Goal: Task Accomplishment & Management: Complete application form

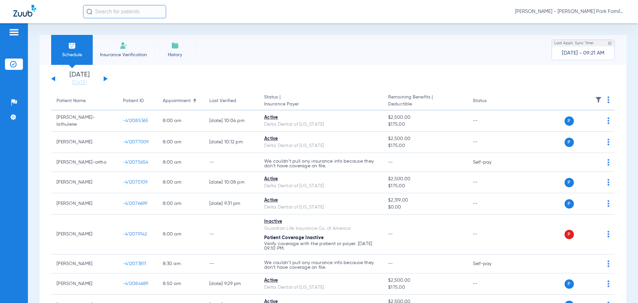
click at [133, 52] on span "Insurance Verification" at bounding box center [124, 55] width 52 height 7
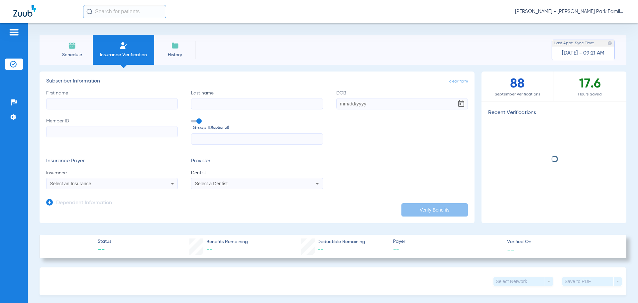
click at [102, 102] on input "First name" at bounding box center [112, 103] width 132 height 11
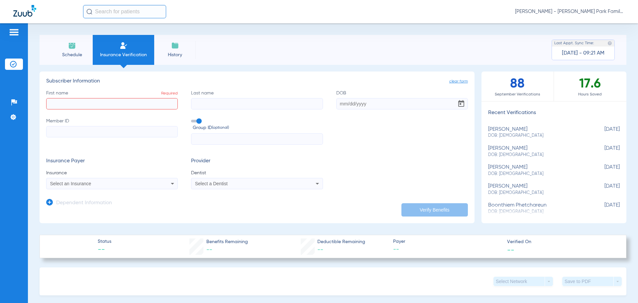
click at [154, 105] on input "First name Required" at bounding box center [112, 103] width 132 height 11
type input "[PERSON_NAME]"
type input "[DATE]"
type input "2026520938"
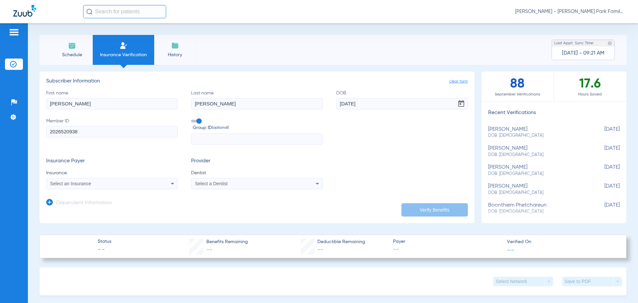
click at [193, 120] on span at bounding box center [196, 121] width 10 height 3
click at [192, 119] on input "Group ID (optional)" at bounding box center [192, 119] width 0 height 0
click at [161, 184] on div "Select an Insurance" at bounding box center [112, 183] width 131 height 8
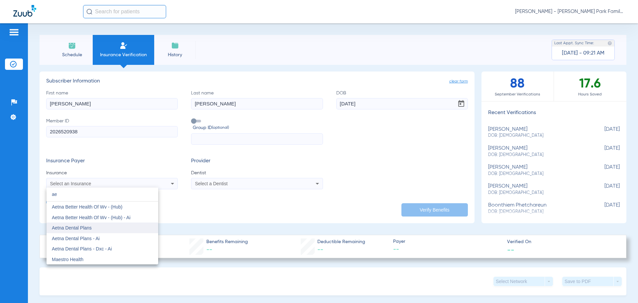
type input "ae"
click at [98, 225] on mat-option "Aetna Dental Plans" at bounding box center [103, 227] width 112 height 11
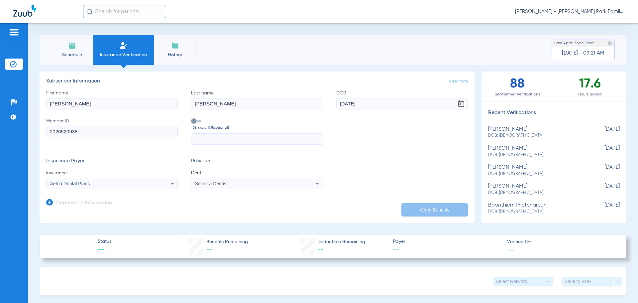
click at [233, 177] on app-form-autocomplete "Dentist Select a Dentist" at bounding box center [257, 180] width 132 height 20
click at [232, 182] on div "Select a Dentist" at bounding box center [244, 183] width 99 height 5
type input "nie"
drag, startPoint x: 229, startPoint y: 205, endPoint x: 259, endPoint y: 204, distance: 29.3
click at [229, 205] on span "[PERSON_NAME] 1306285838" at bounding box center [228, 206] width 65 height 5
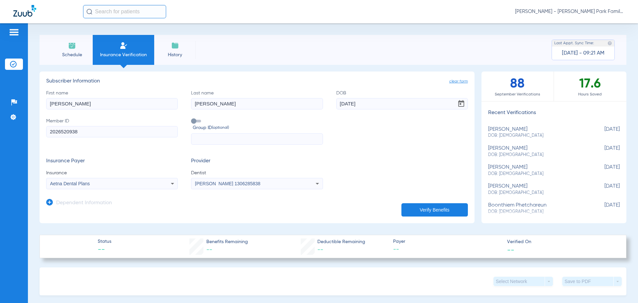
click at [417, 202] on app-dependent-form "Dependent Information" at bounding box center [257, 200] width 422 height 22
click at [419, 209] on button "Verify Benefits" at bounding box center [435, 209] width 66 height 13
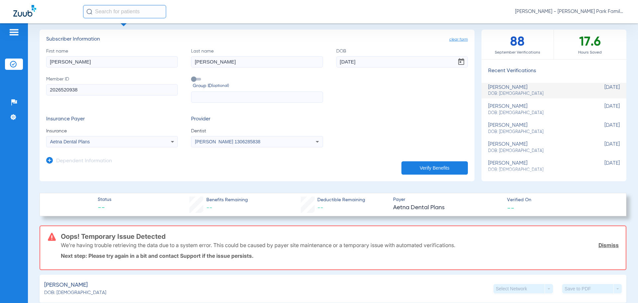
scroll to position [133, 0]
